Goal: Browse casually: Explore the website without a specific task or goal

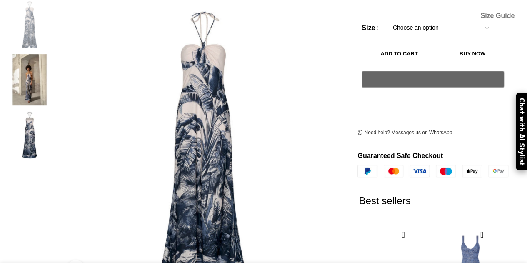
scroll to position [0, 176]
drag, startPoint x: 211, startPoint y: 120, endPoint x: 202, endPoint y: 110, distance: 13.9
click at [188, 122] on figure at bounding box center [203, 143] width 288 height 288
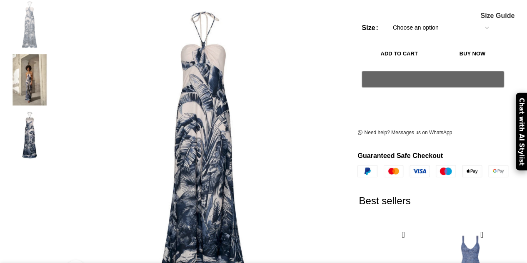
drag, startPoint x: 188, startPoint y: 122, endPoint x: 183, endPoint y: 106, distance: 16.4
click at [183, 106] on figure at bounding box center [203, 143] width 288 height 288
click at [43, 79] on img at bounding box center [29, 79] width 51 height 51
click at [44, 16] on img at bounding box center [29, 24] width 51 height 51
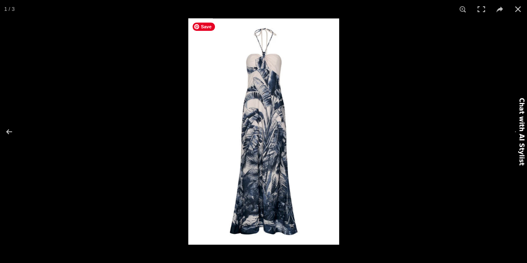
scroll to position [0, 527]
